Goal: Navigation & Orientation: Find specific page/section

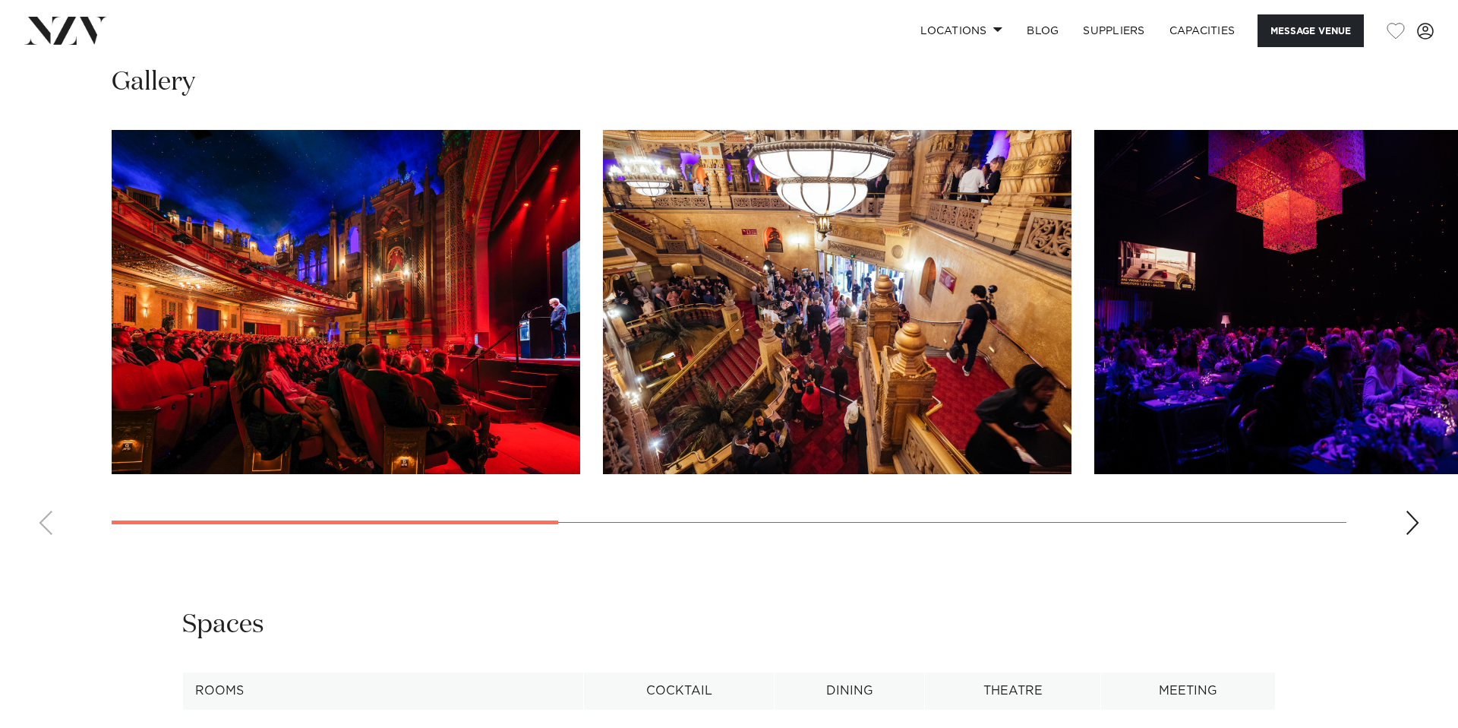
scroll to position [1556, 0]
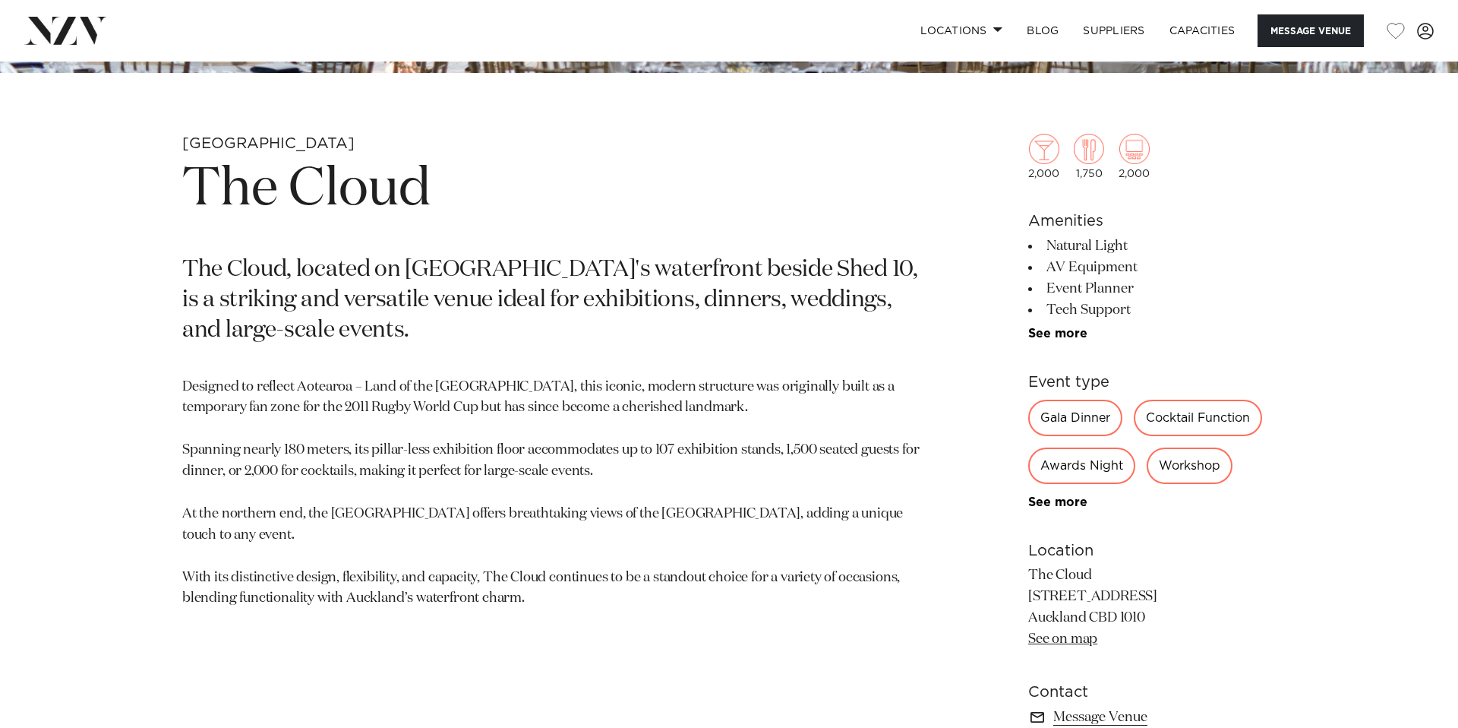
scroll to position [675, 0]
